Goal: Task Accomplishment & Management: Use online tool/utility

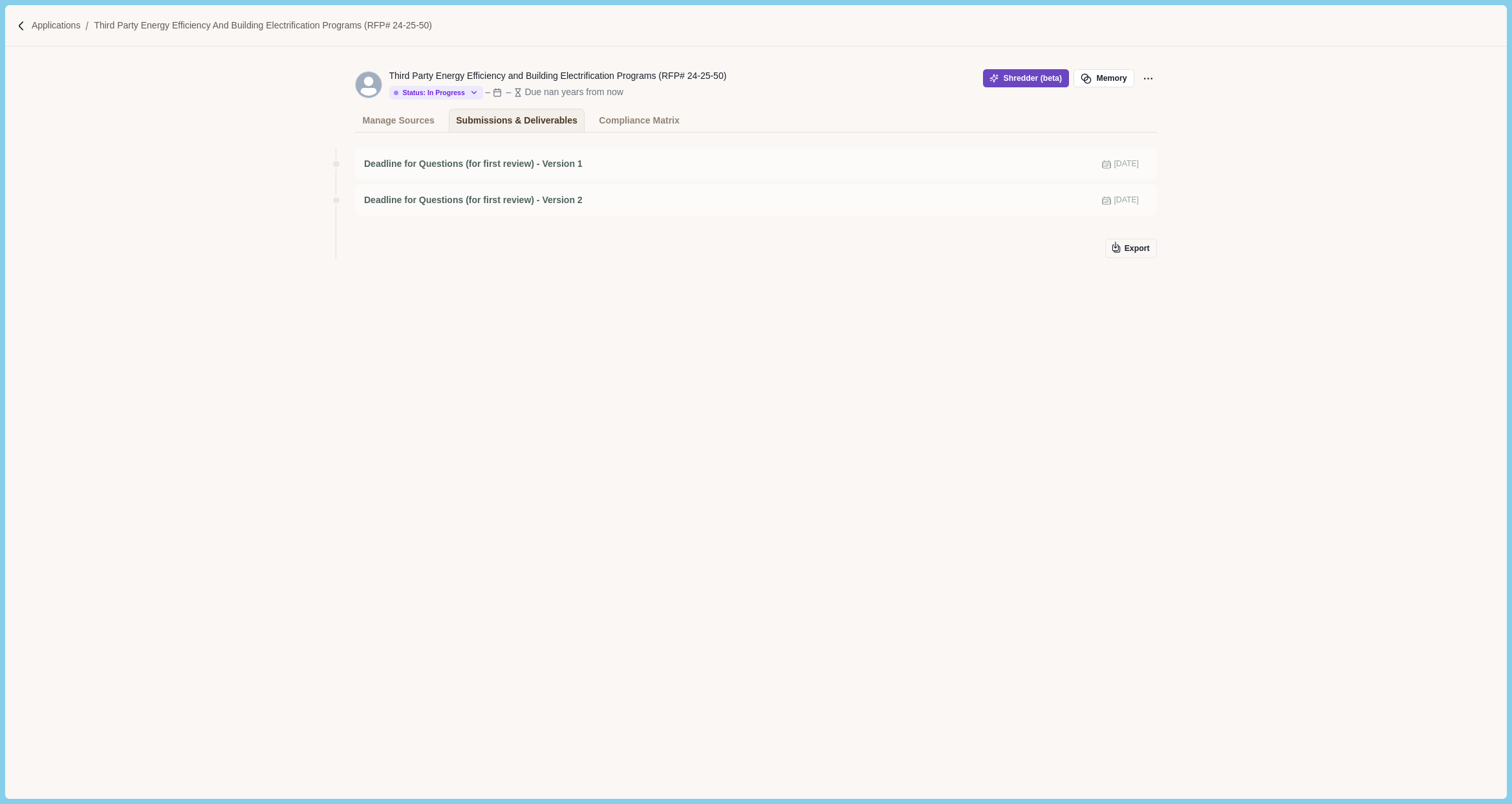
click at [1018, 73] on button "Shredder (beta)" at bounding box center [1026, 78] width 86 height 18
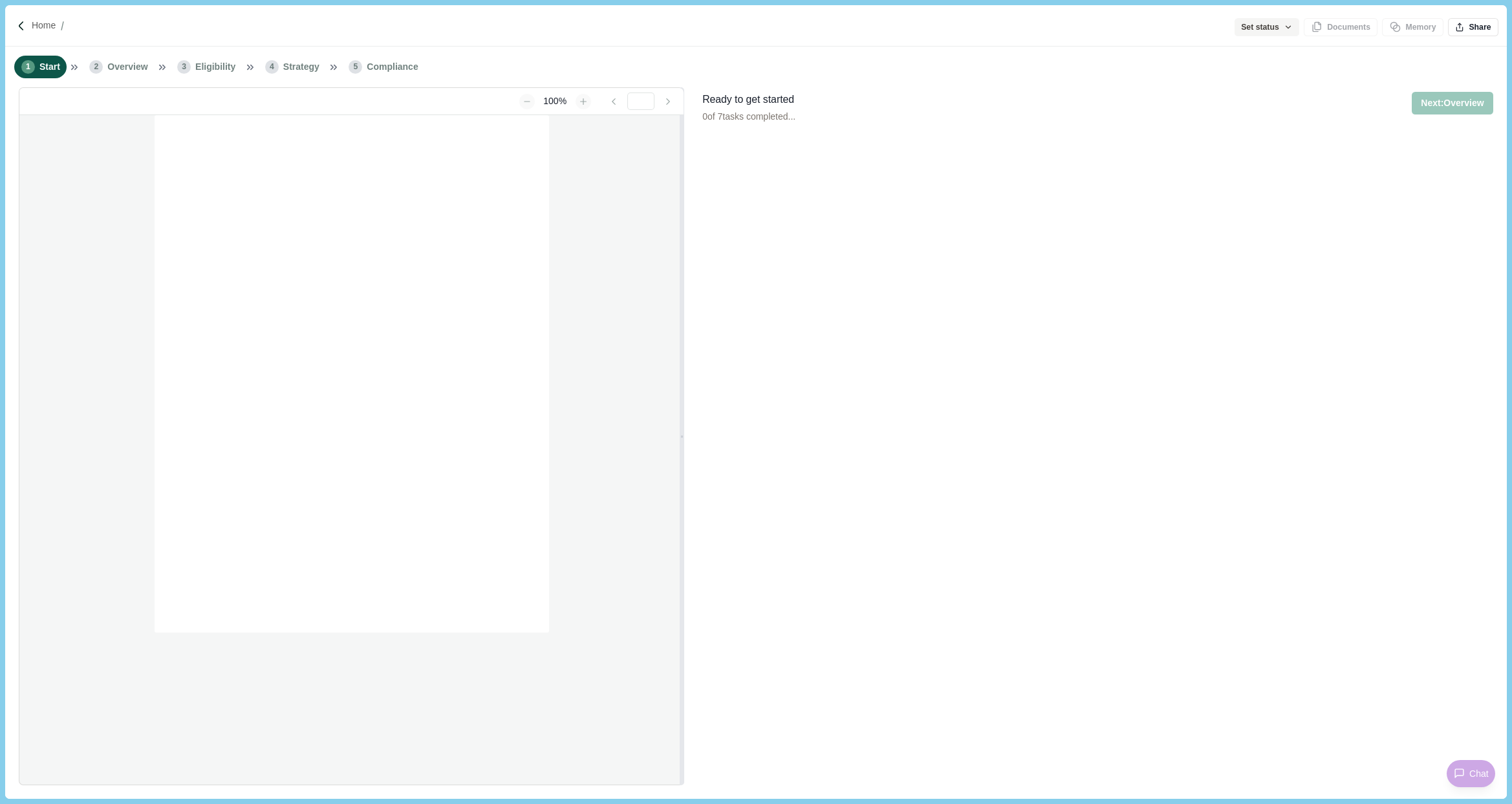
type input "**********"
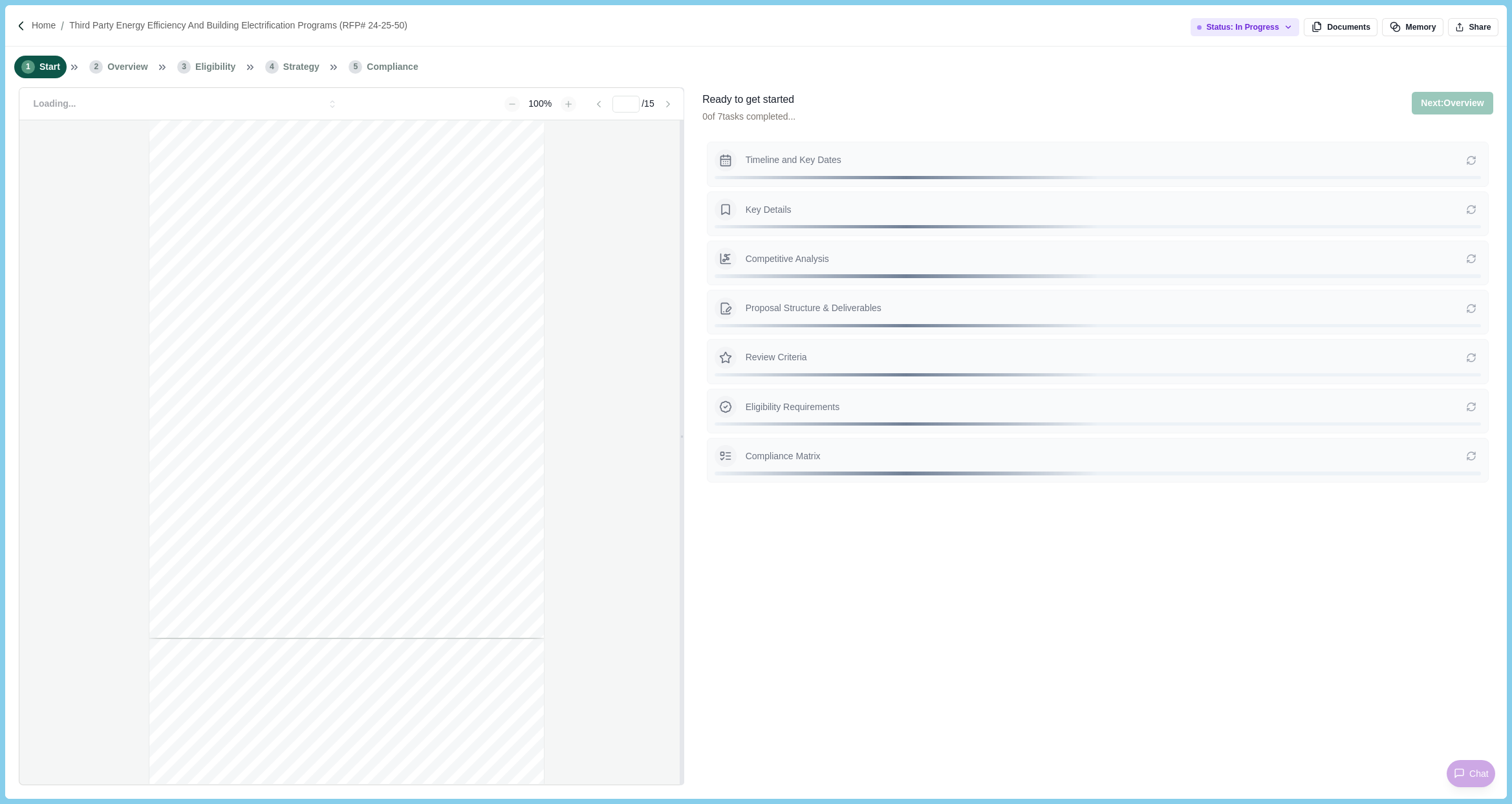
click at [48, 36] on div "Home Third Party Energy Efficiency and Building Electrification Programs (RFP# …" at bounding box center [756, 26] width 1501 height 42
click at [48, 29] on p "Home" at bounding box center [44, 26] width 24 height 14
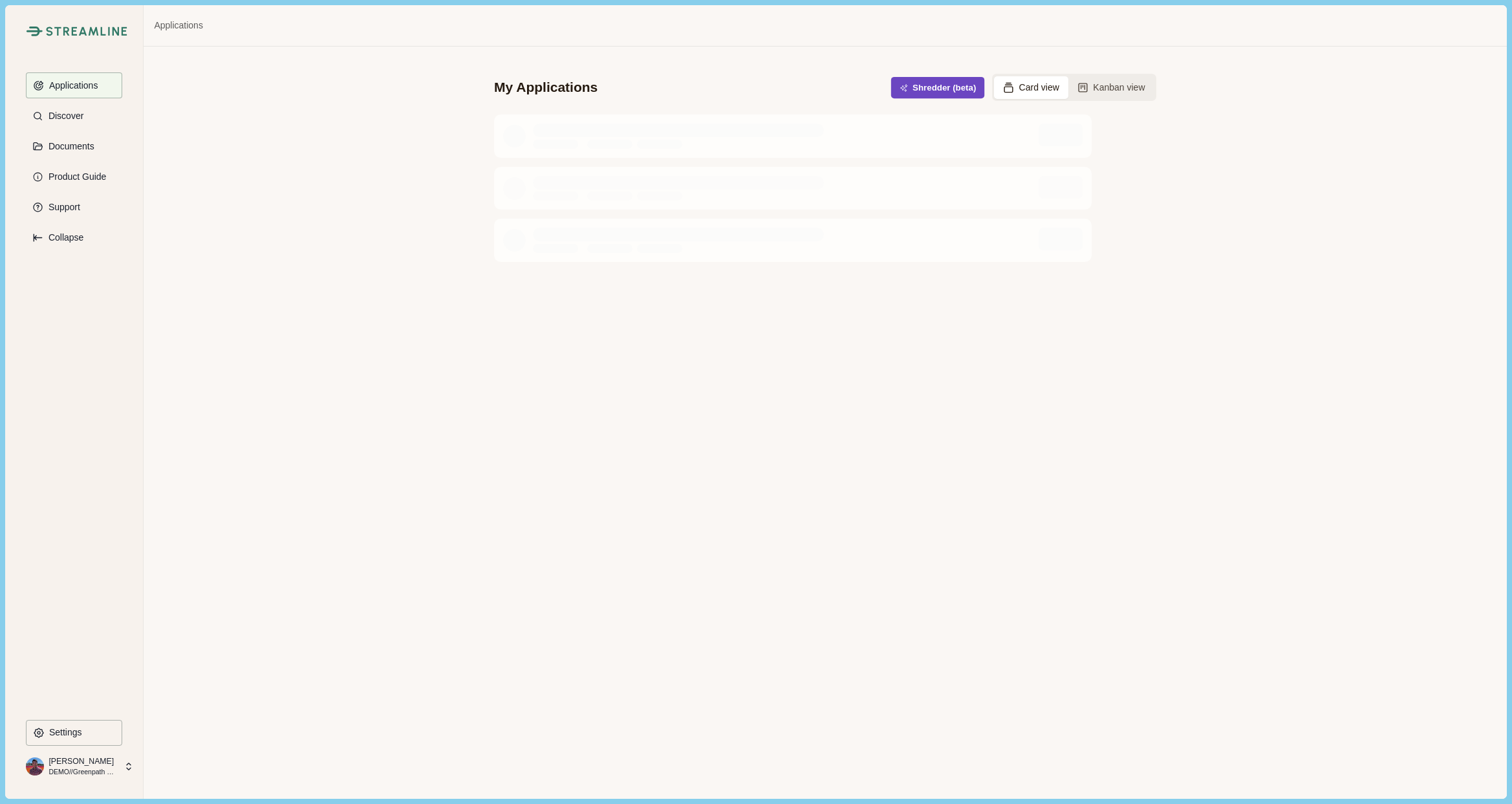
click at [913, 89] on button "Shredder (beta)" at bounding box center [938, 88] width 94 height 21
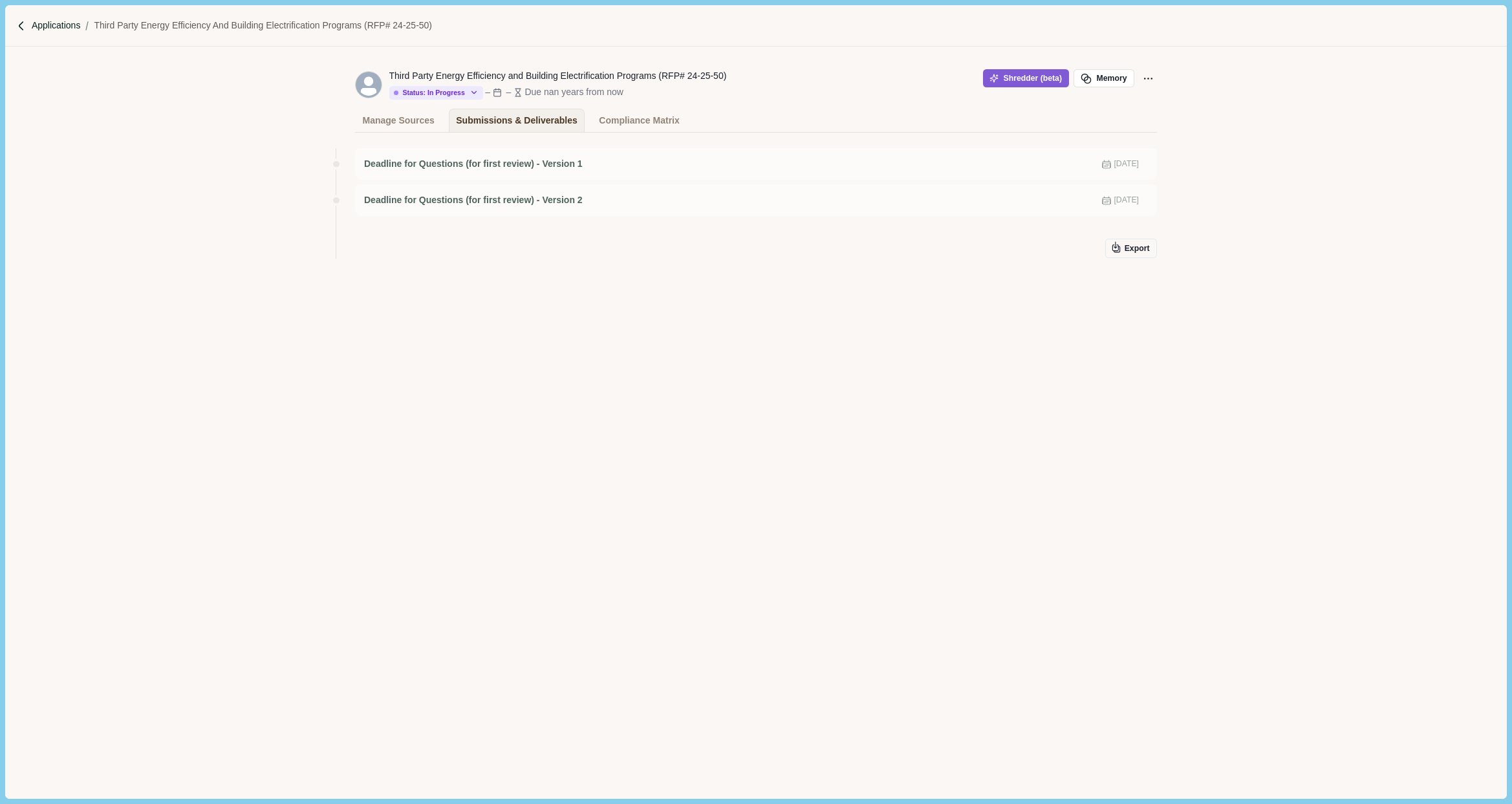
click at [55, 24] on p "Applications" at bounding box center [56, 26] width 49 height 14
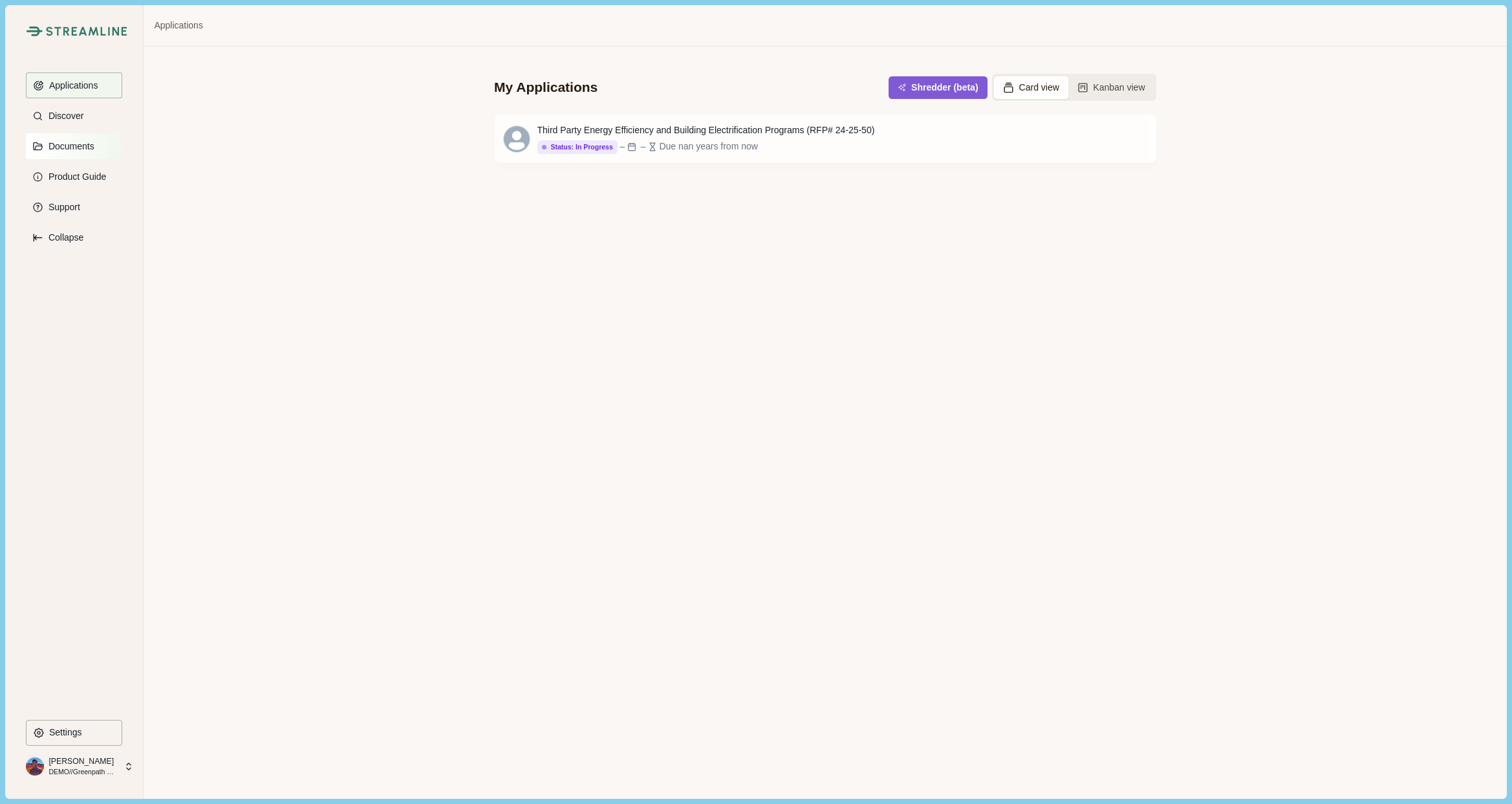
click at [64, 143] on p "Documents" at bounding box center [69, 146] width 51 height 11
